Goal: Information Seeking & Learning: Learn about a topic

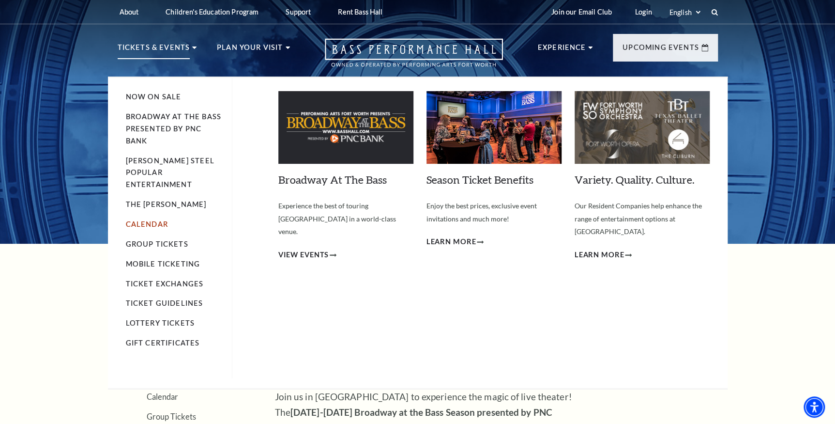
click at [157, 220] on link "Calendar" at bounding box center [147, 224] width 42 height 8
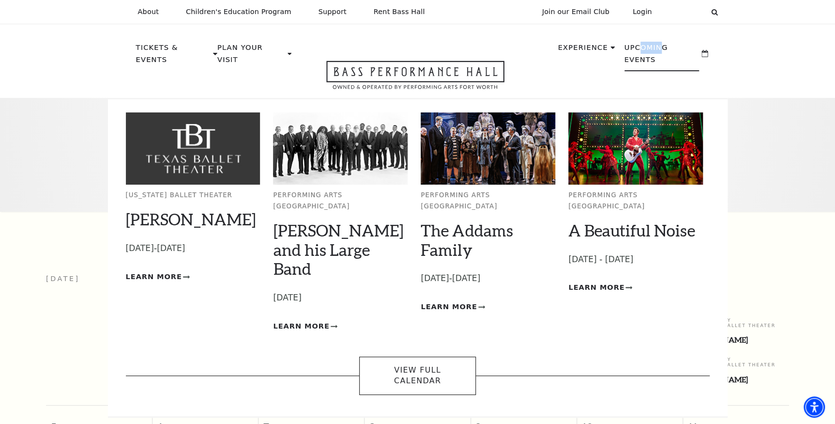
drag, startPoint x: 641, startPoint y: 52, endPoint x: 660, endPoint y: 49, distance: 18.6
click at [660, 49] on p "Upcoming Events" at bounding box center [661, 57] width 75 height 30
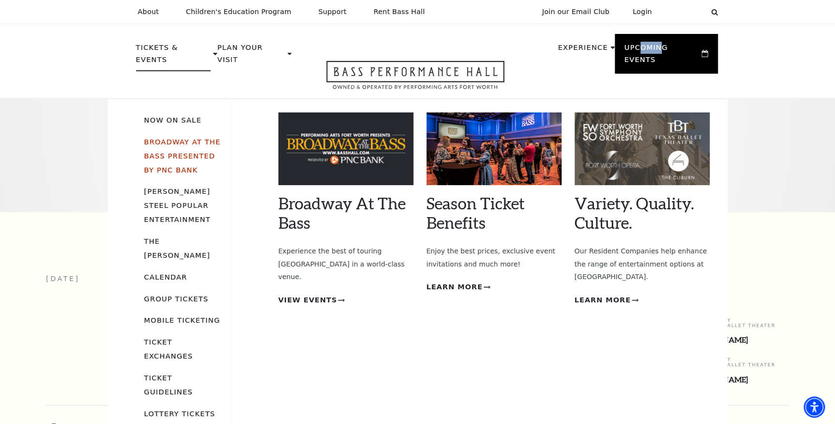
click at [189, 137] on link "Broadway At The Bass presented by PNC Bank" at bounding box center [182, 155] width 76 height 36
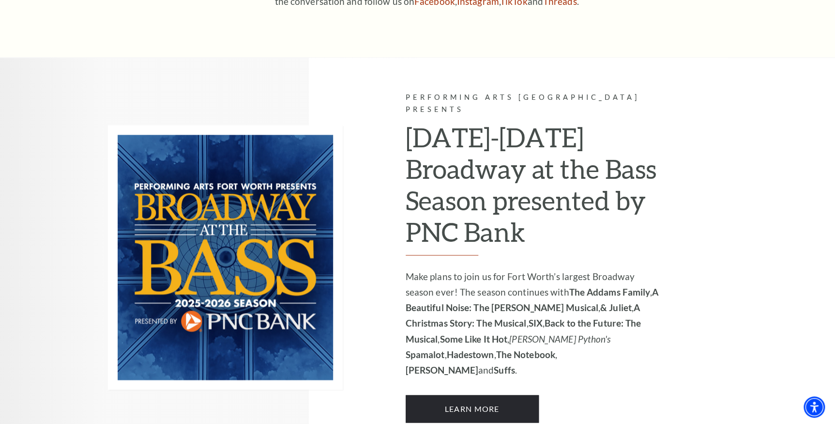
scroll to position [660, 0]
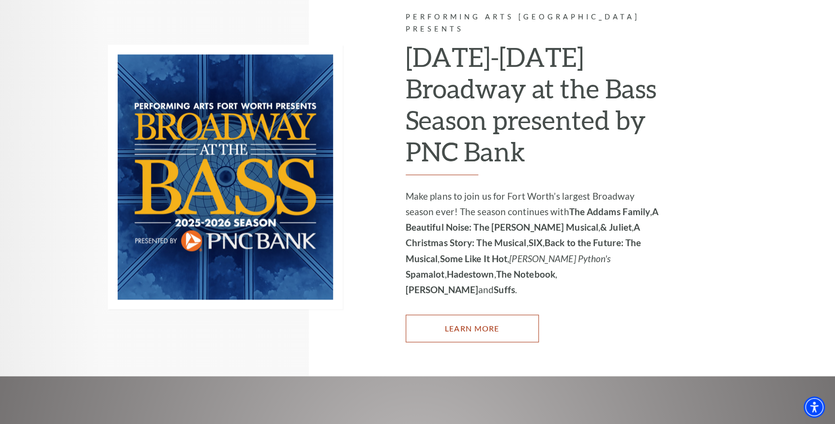
click at [487, 314] on link "Learn More" at bounding box center [472, 327] width 133 height 27
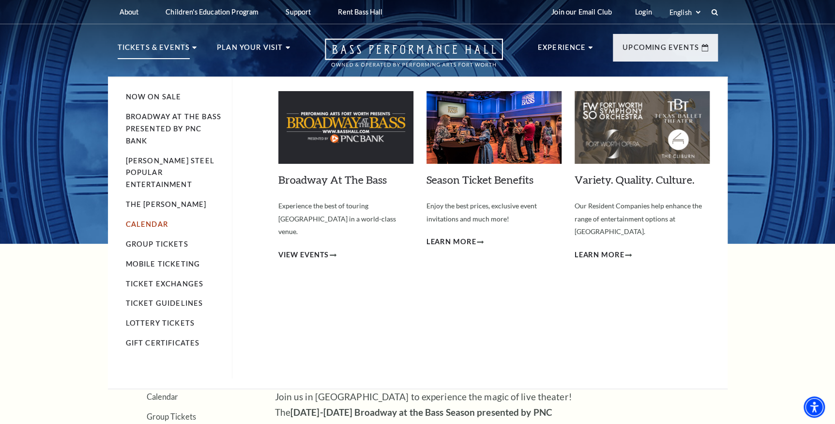
click at [153, 220] on link "Calendar" at bounding box center [147, 224] width 42 height 8
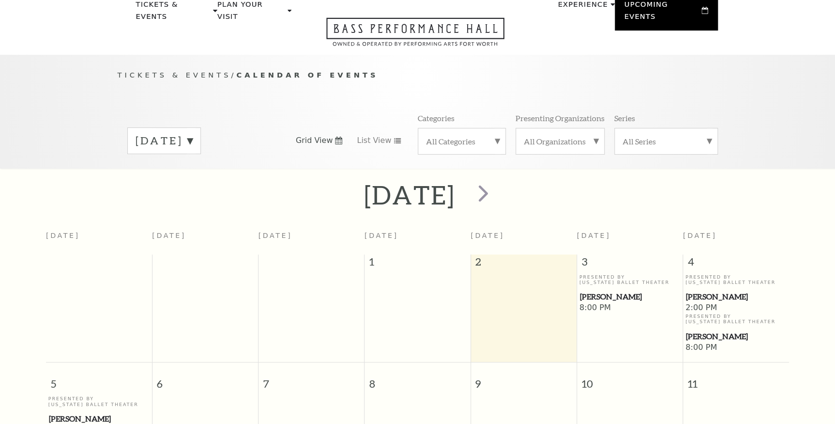
scroll to position [86, 0]
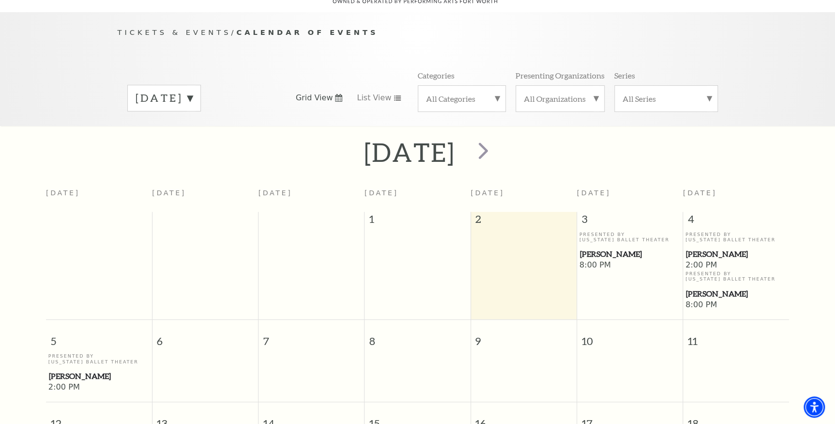
click at [201, 87] on div "[DATE]" at bounding box center [164, 98] width 74 height 27
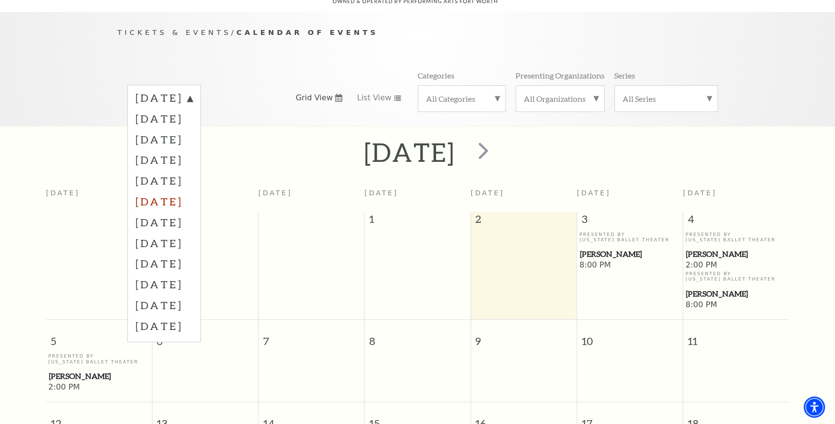
click at [193, 191] on label "March 2026" at bounding box center [164, 201] width 57 height 21
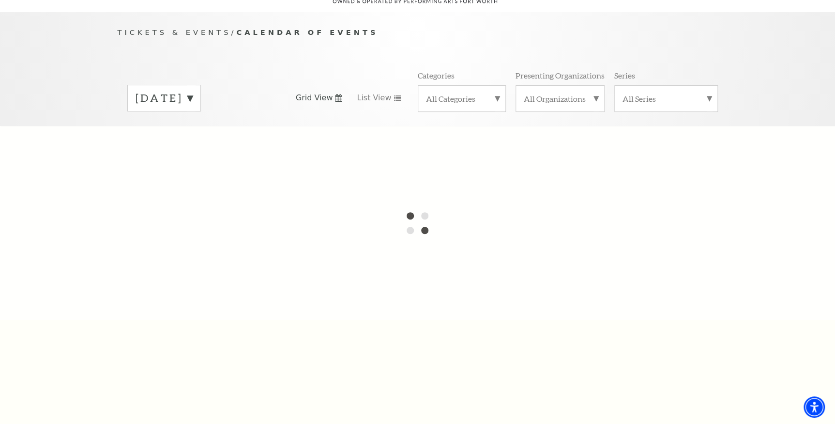
click at [193, 91] on label "October 2025" at bounding box center [164, 98] width 57 height 15
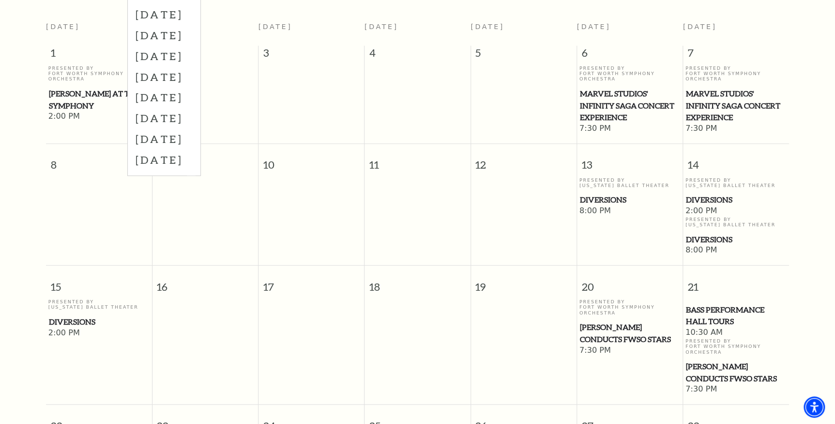
scroll to position [176, 0]
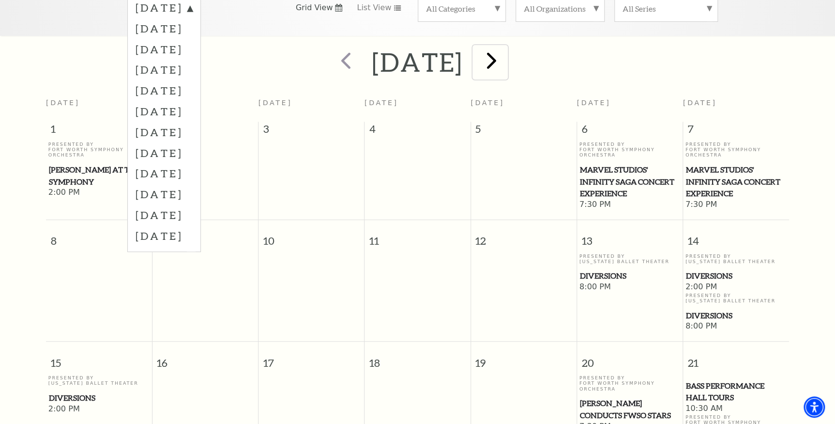
click at [505, 46] on span "next" at bounding box center [492, 60] width 28 height 28
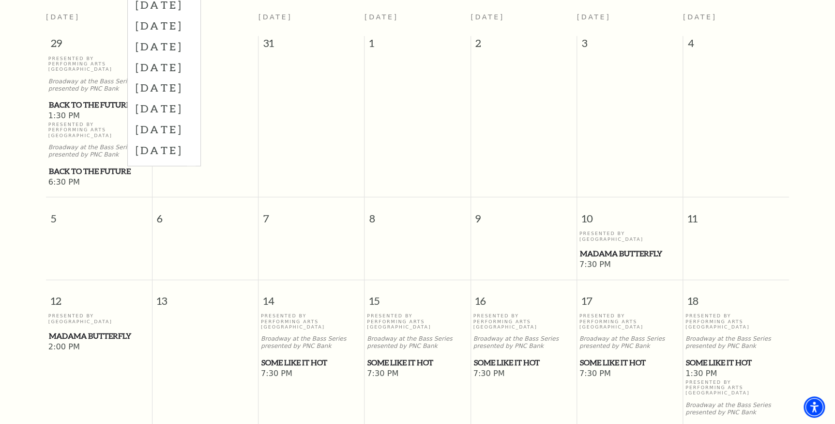
scroll to position [86, 0]
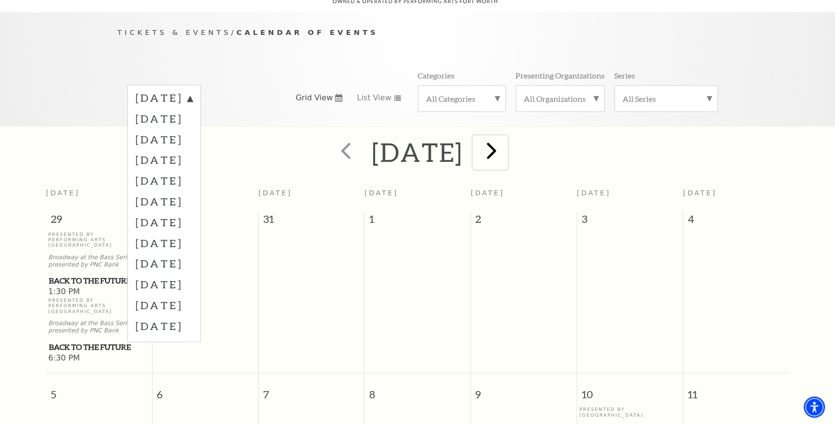
click at [505, 139] on span "next" at bounding box center [492, 151] width 28 height 28
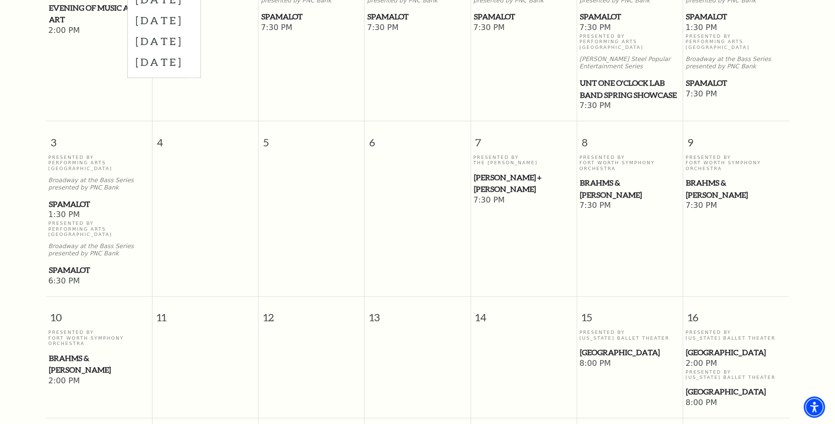
scroll to position [174, 0]
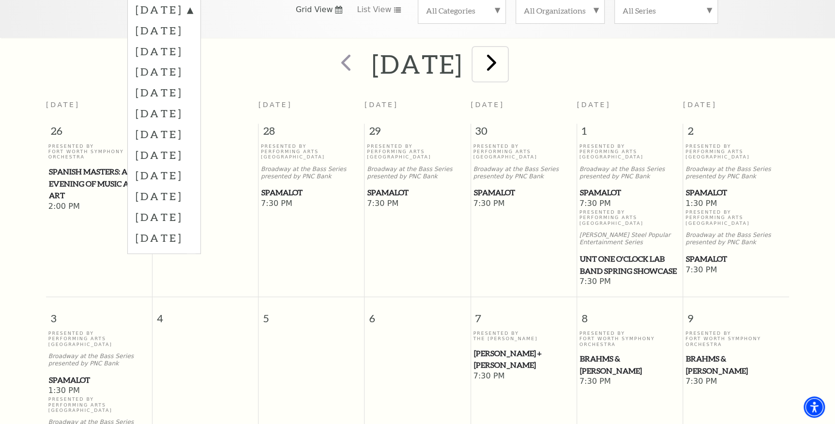
click at [505, 48] on span "next" at bounding box center [492, 62] width 28 height 28
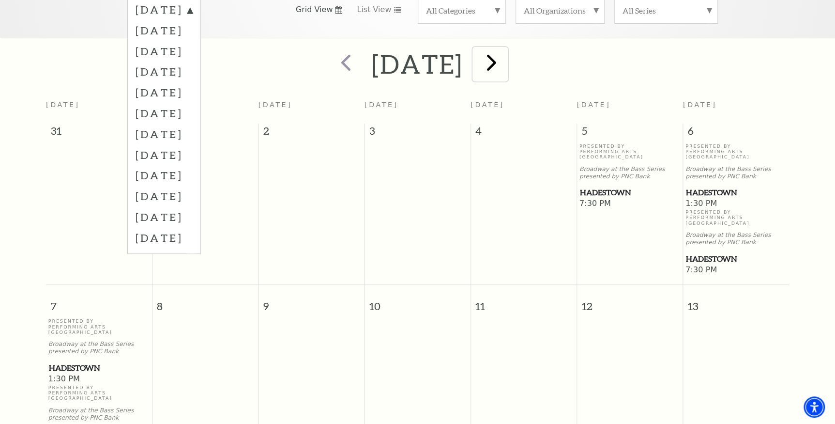
click at [505, 56] on span "next" at bounding box center [492, 62] width 28 height 28
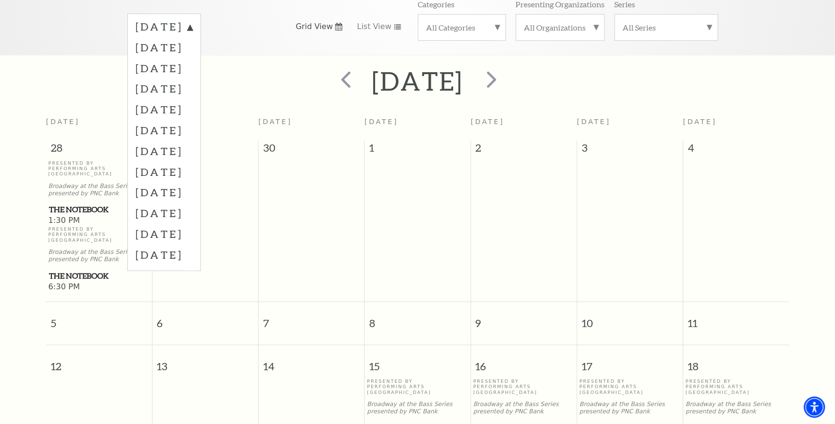
scroll to position [42, 0]
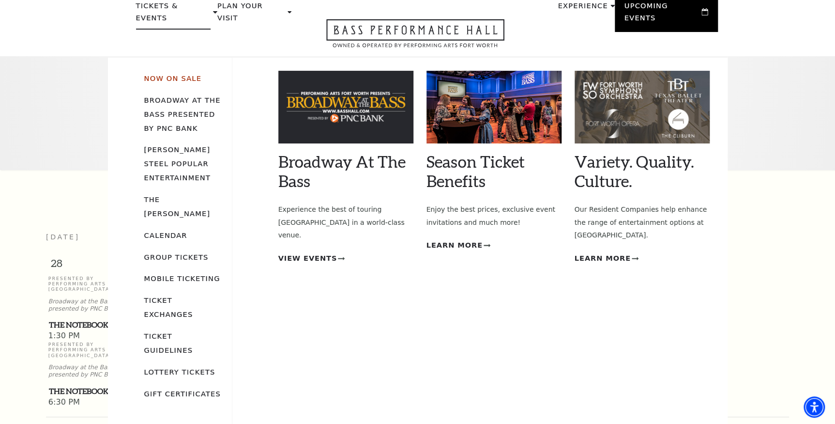
click at [178, 74] on link "Now On Sale" at bounding box center [172, 78] width 57 height 8
